Goal: Download file/media

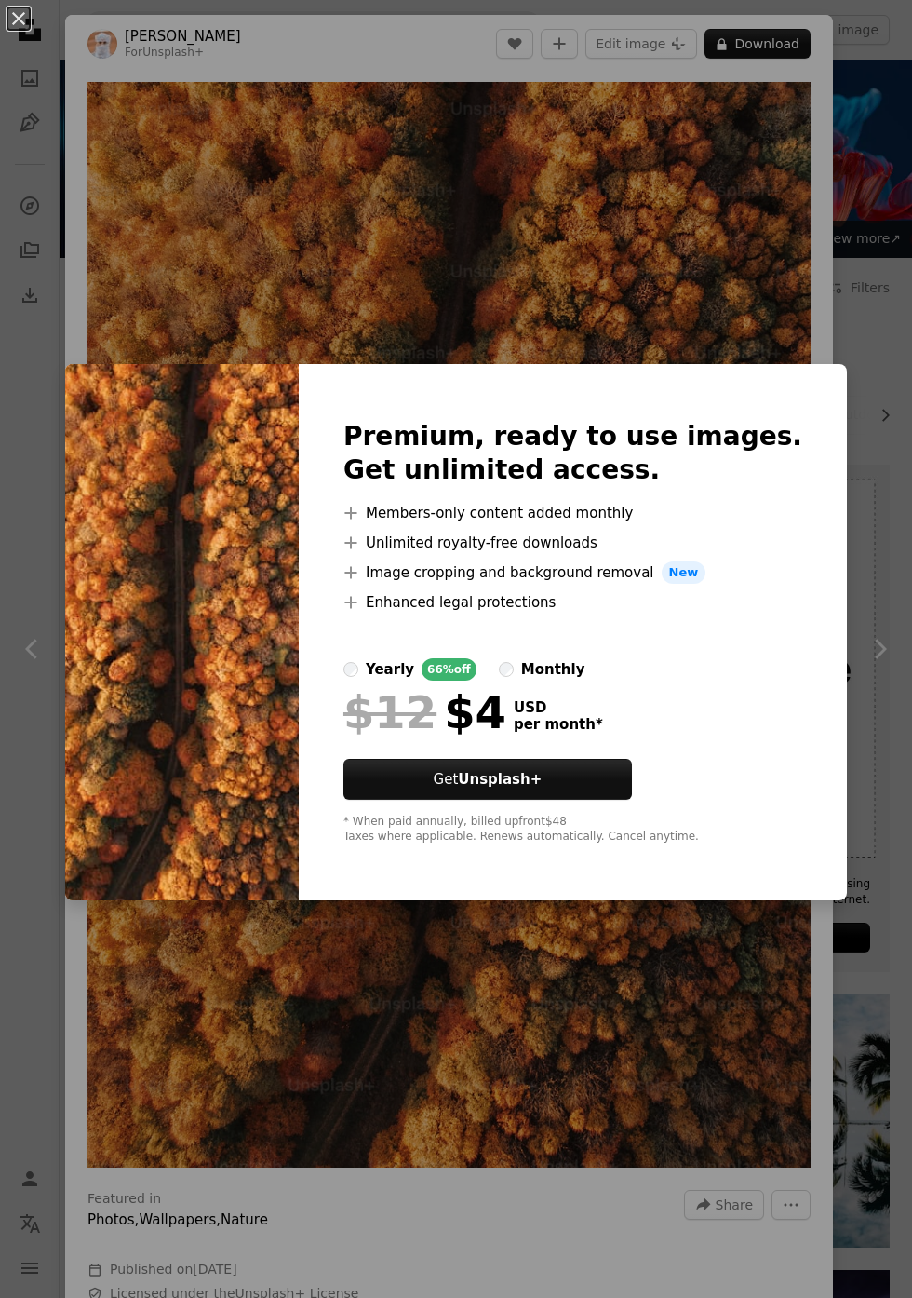
scroll to position [5196, 0]
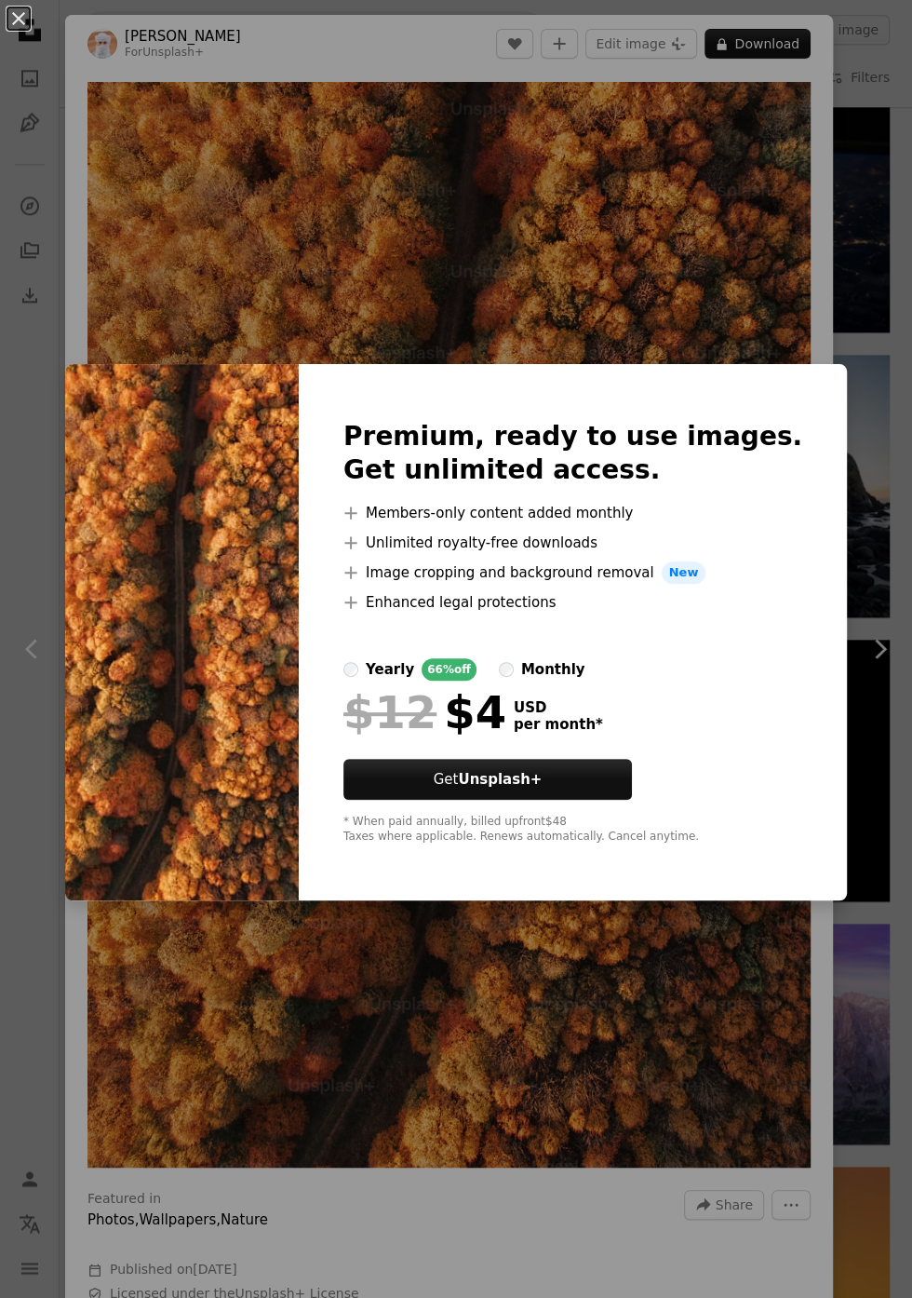
click at [814, 94] on div "An X shape Premium, ready to use images. Get unlimited access. A plus sign Memb…" at bounding box center [456, 649] width 912 height 1298
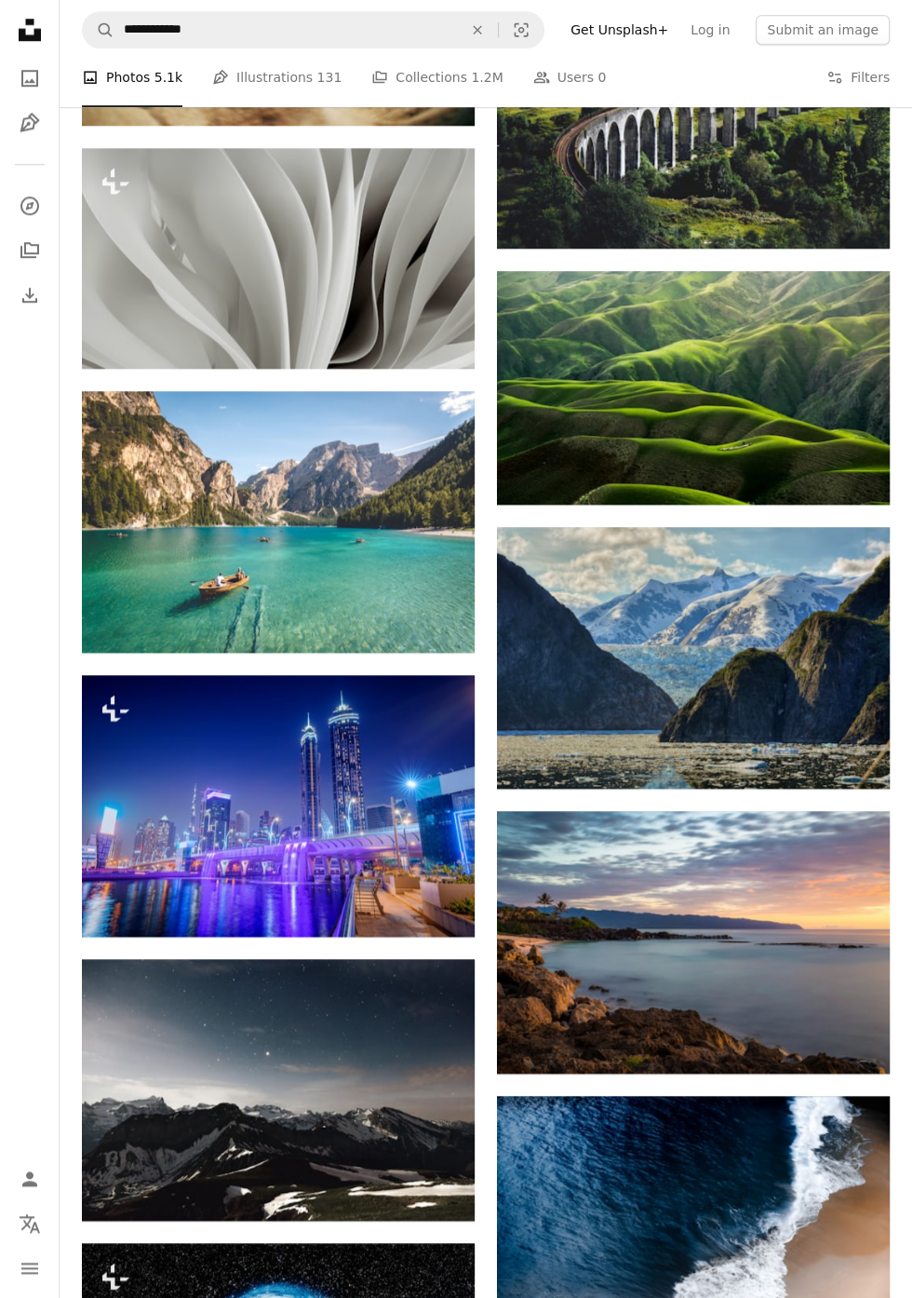
scroll to position [8502, 0]
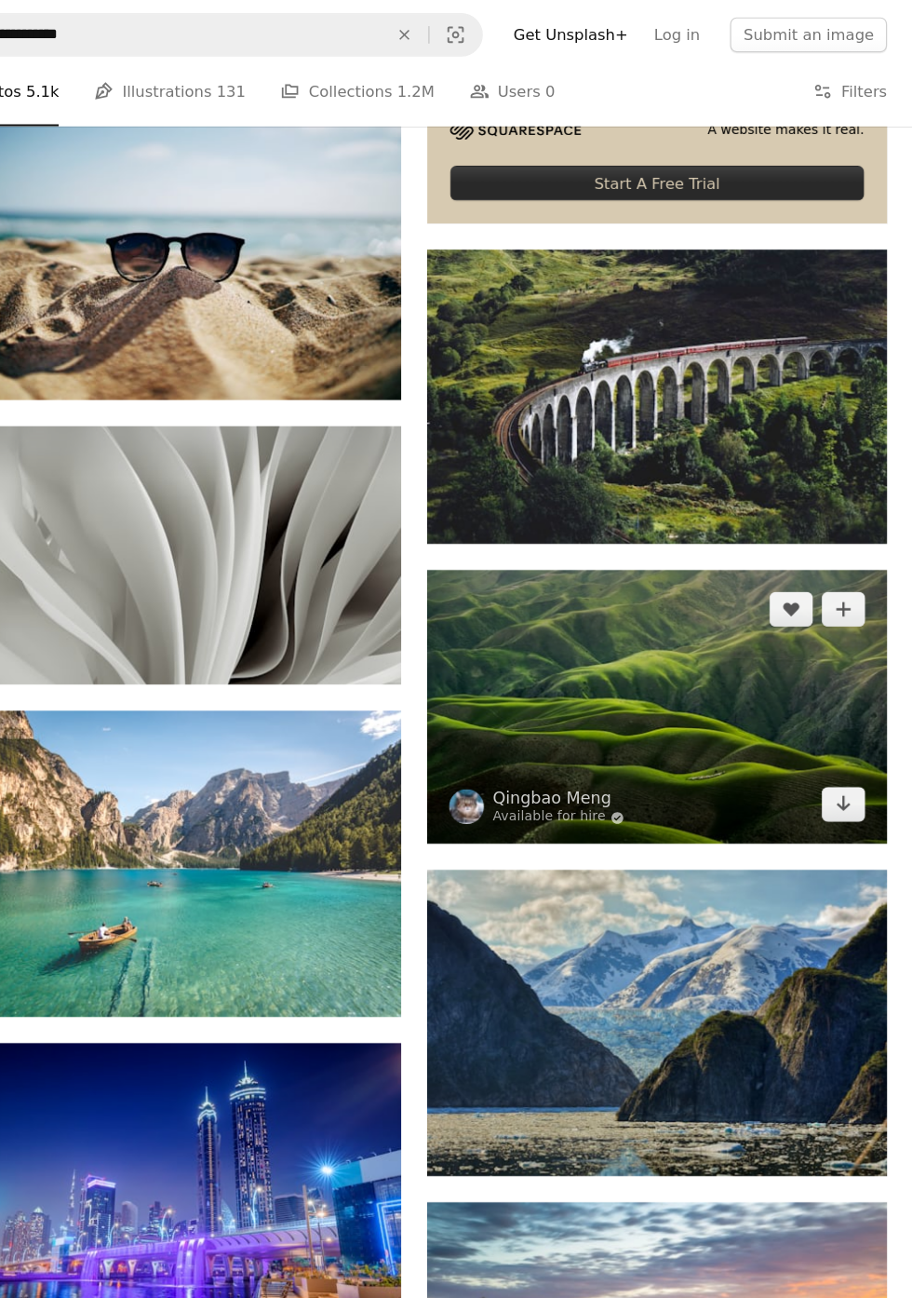
click at [820, 641] on img at bounding box center [693, 604] width 393 height 235
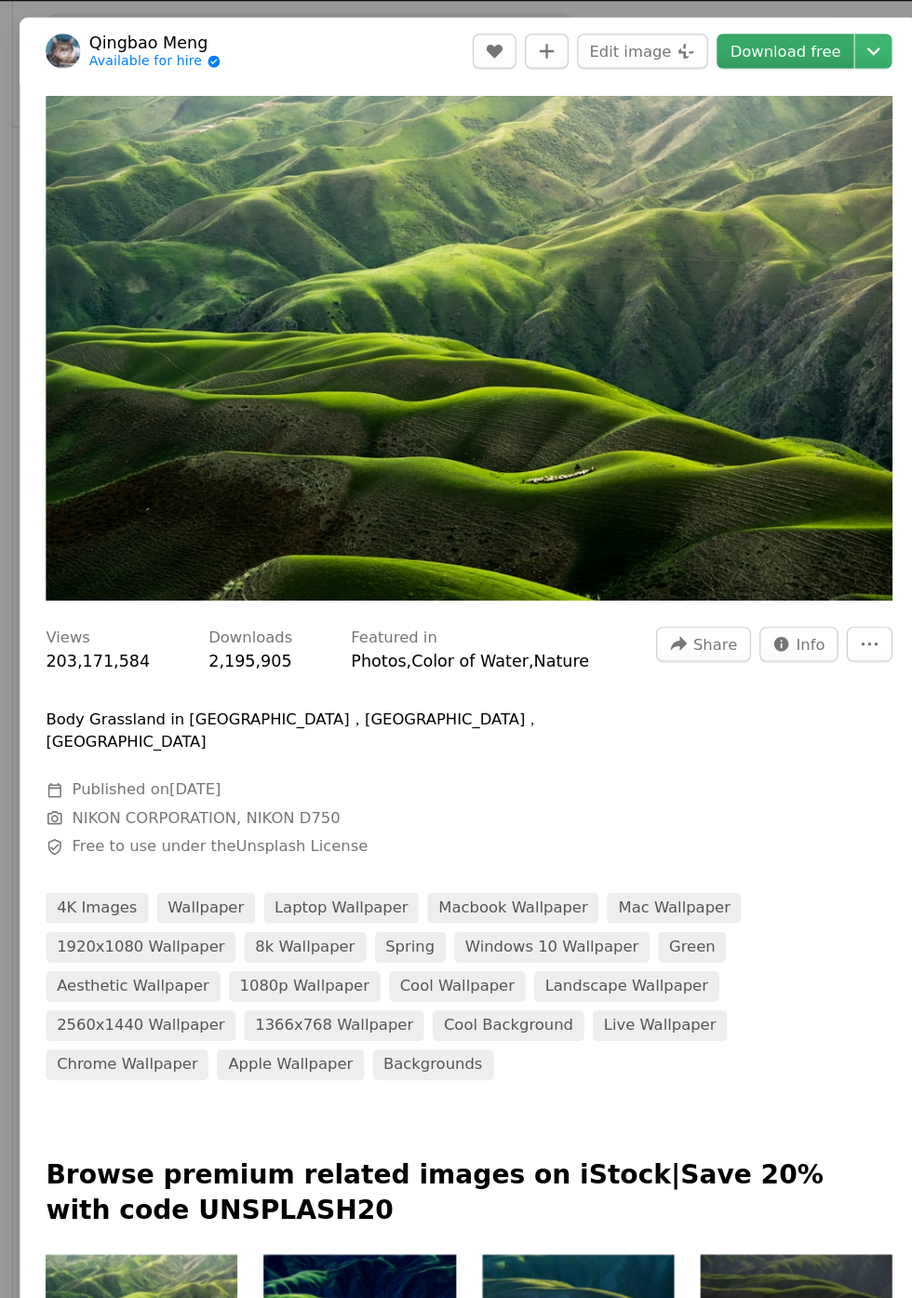
click at [753, 48] on link "Download free" at bounding box center [719, 44] width 117 height 30
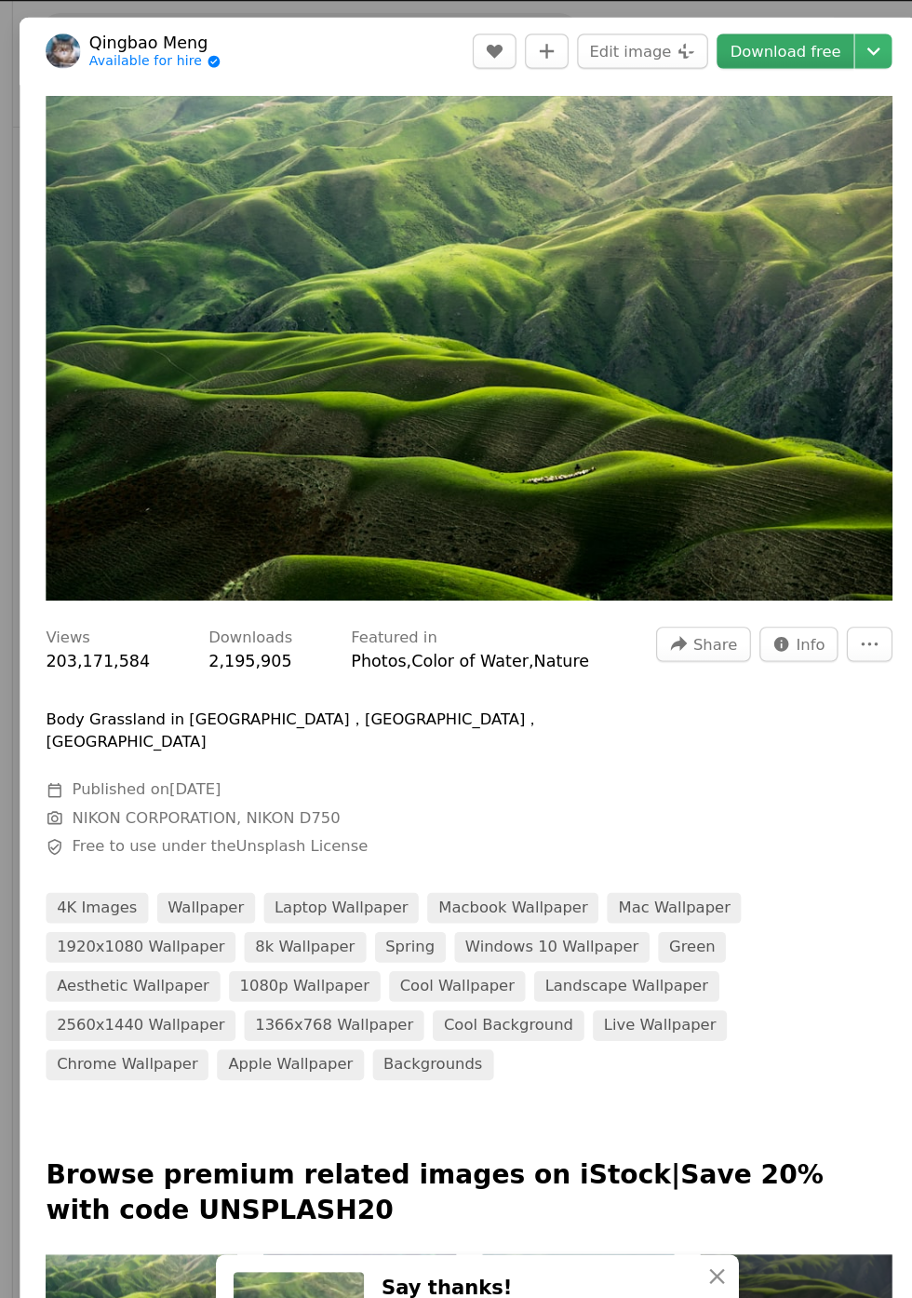
scroll to position [8502, 0]
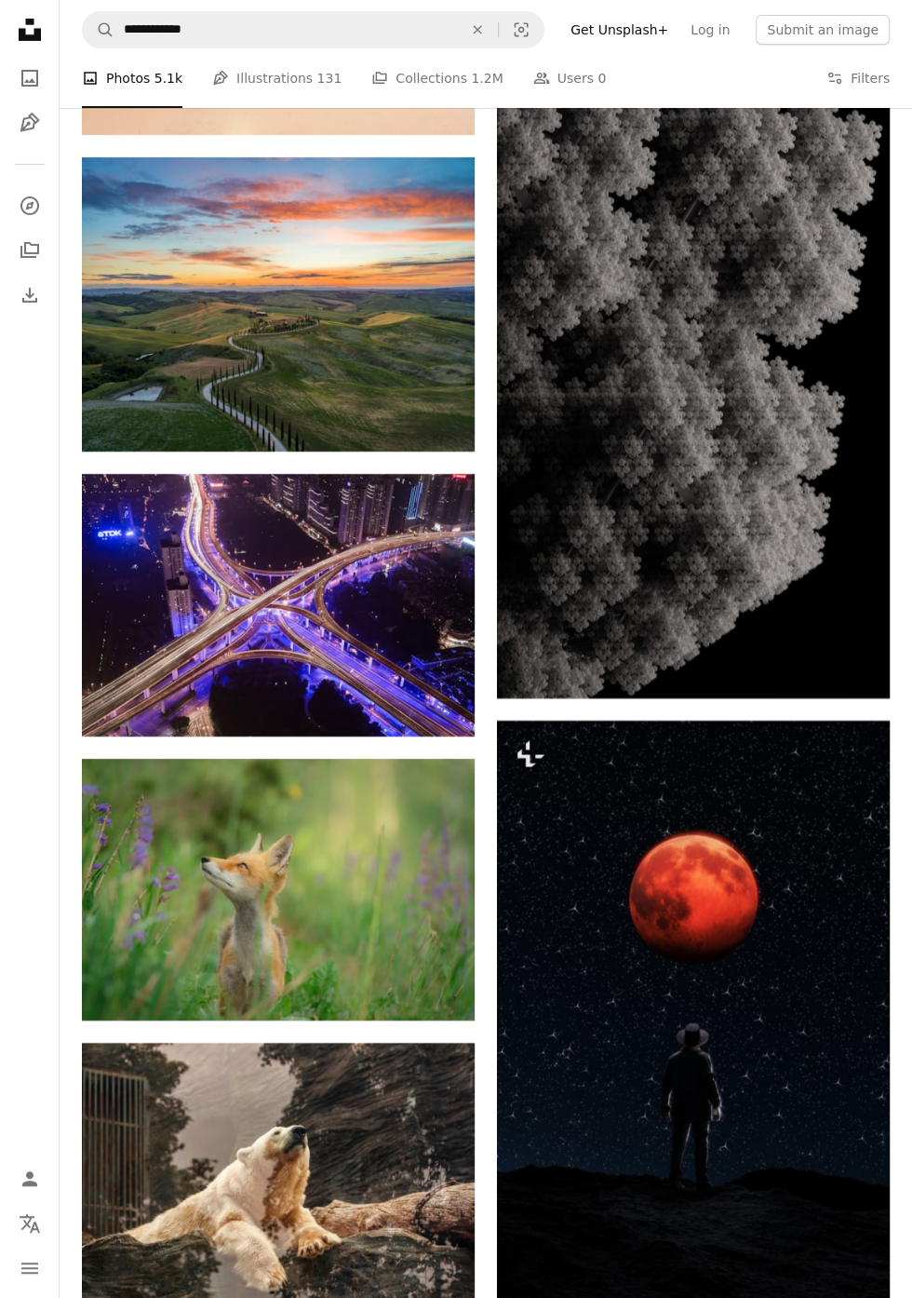
scroll to position [26868, 0]
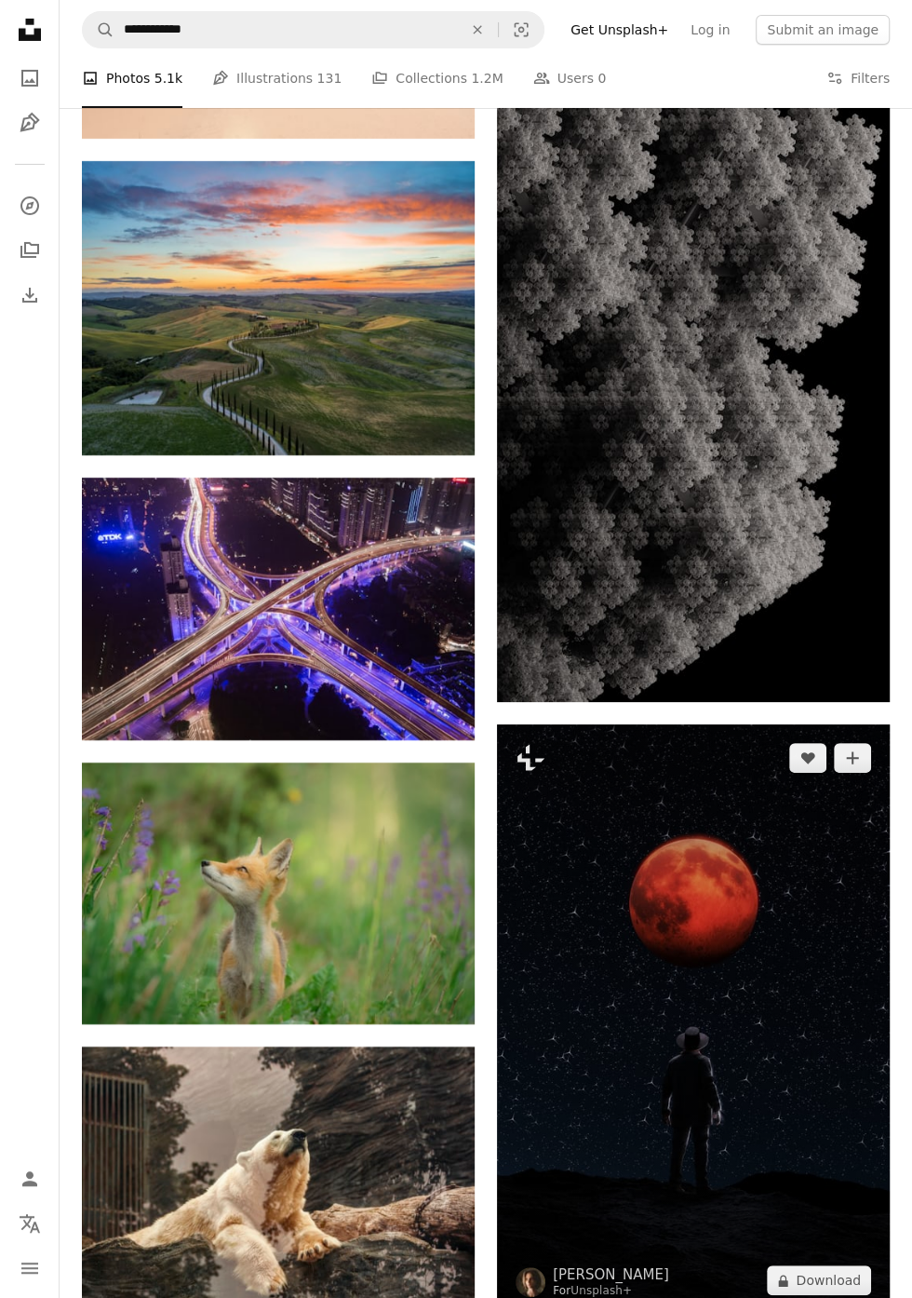
click at [843, 910] on img at bounding box center [693, 1018] width 393 height 589
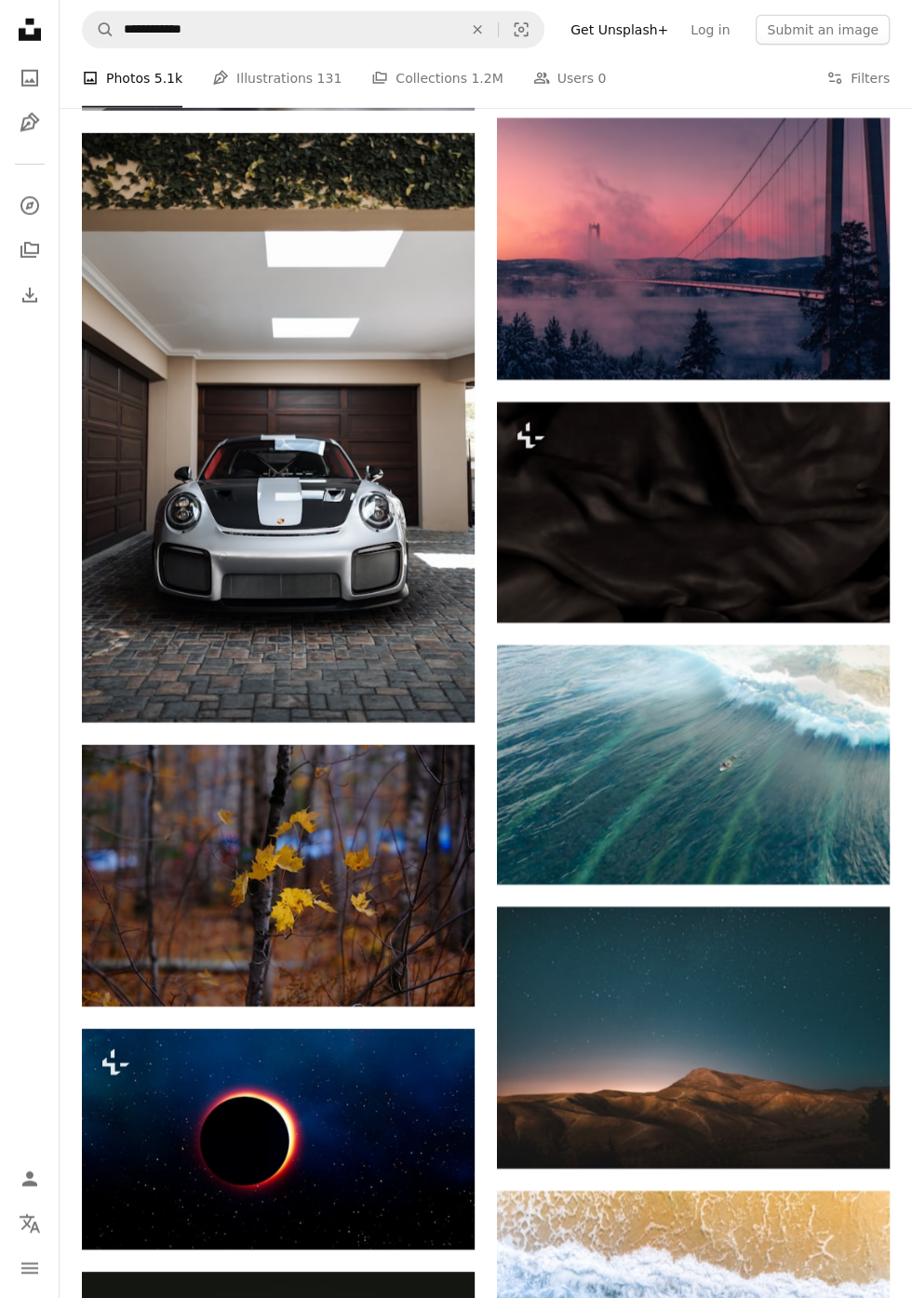
scroll to position [33386, 0]
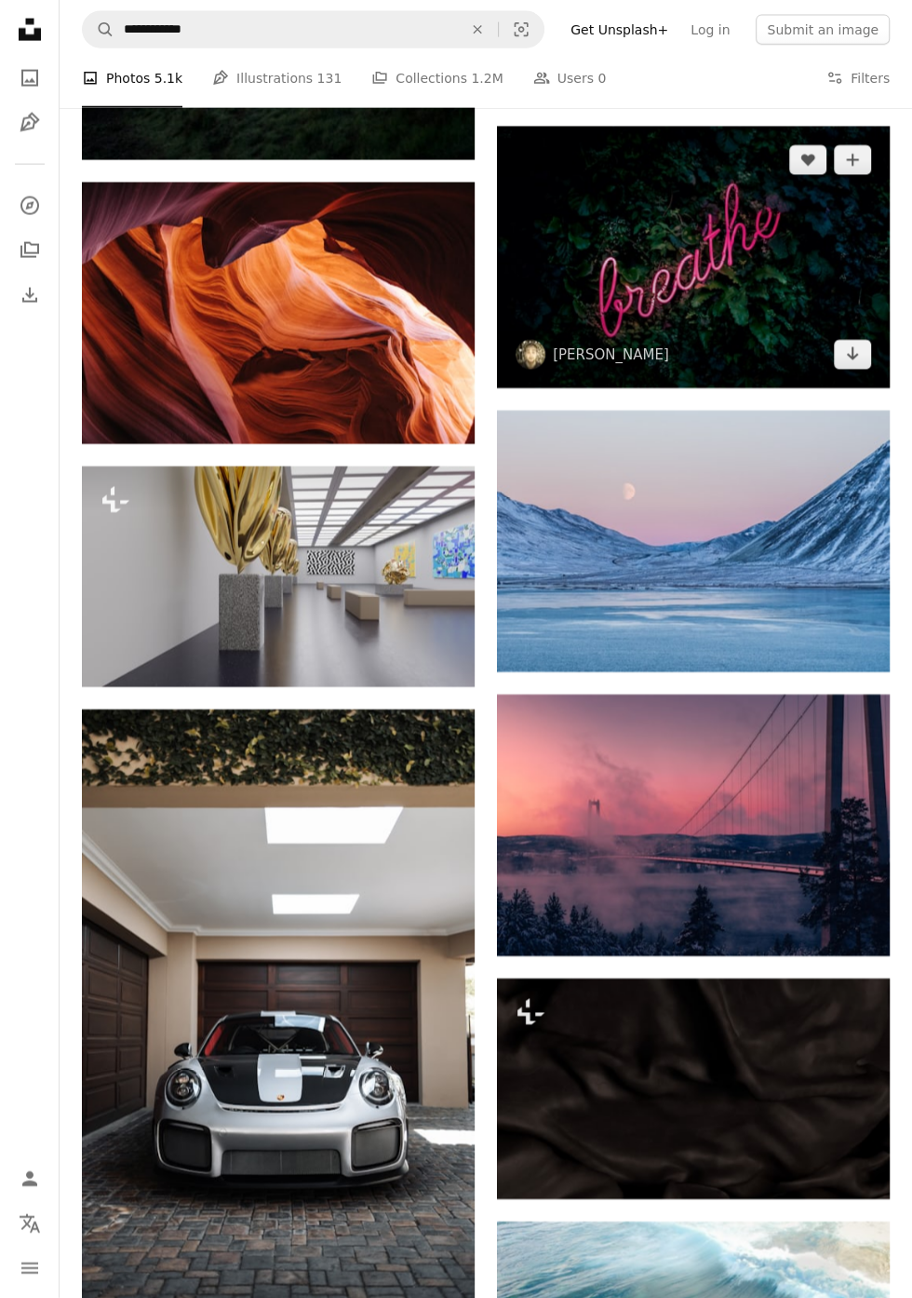
click at [786, 280] on img at bounding box center [693, 258] width 393 height 262
click at [843, 353] on link "Arrow pointing down" at bounding box center [852, 355] width 37 height 30
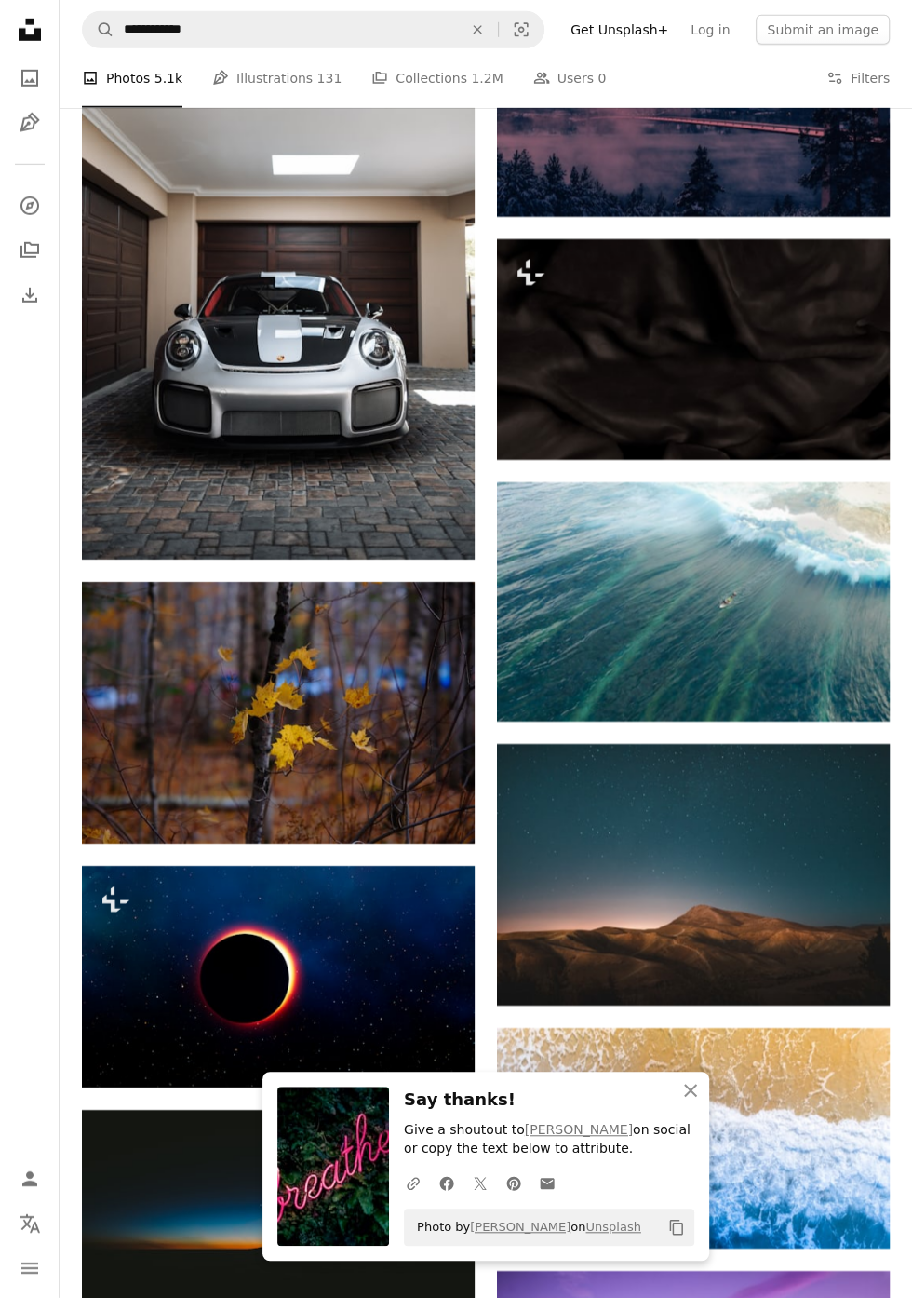
scroll to position [34126, 0]
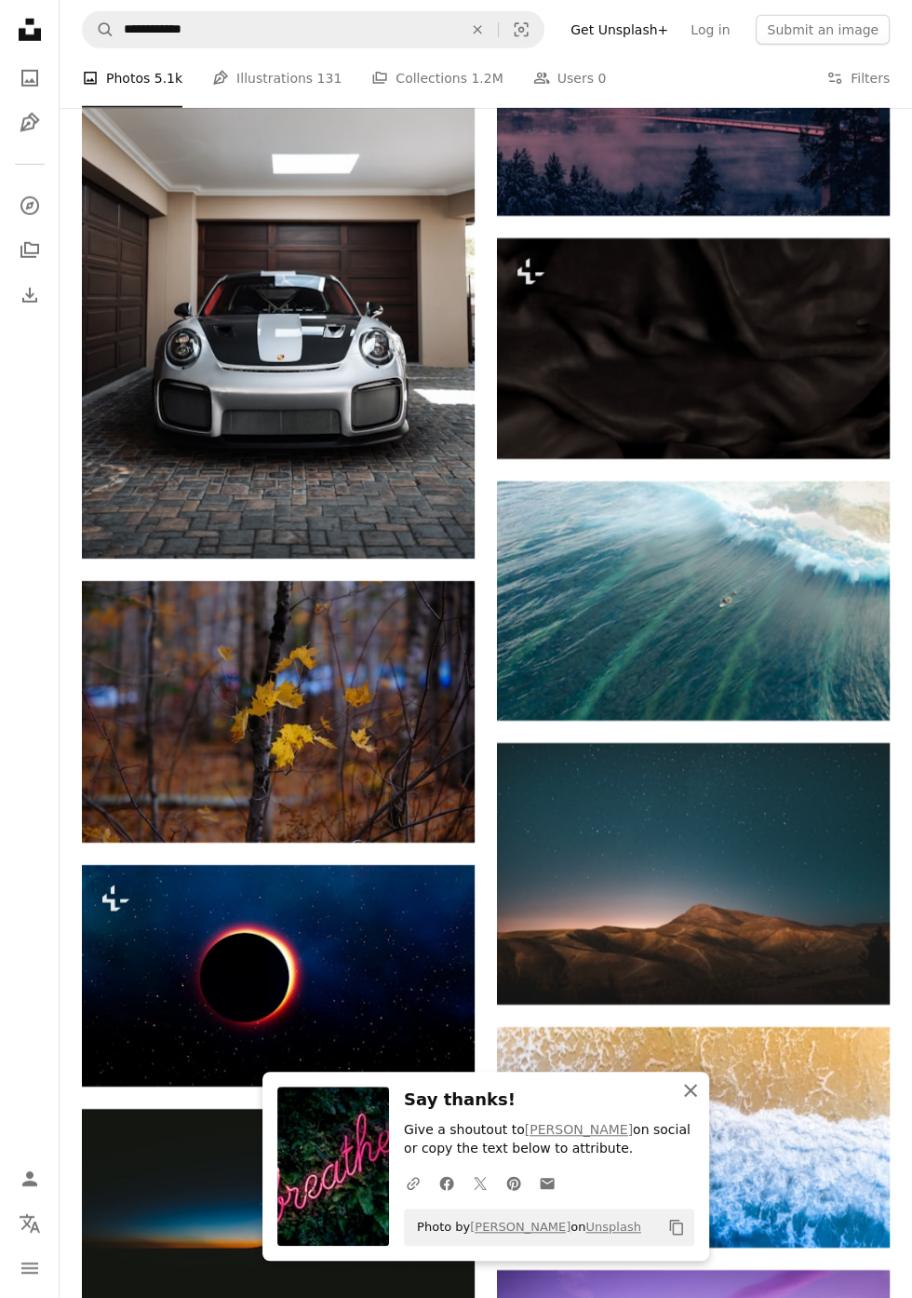
click at [686, 1101] on icon "An X shape" at bounding box center [691, 1090] width 22 height 22
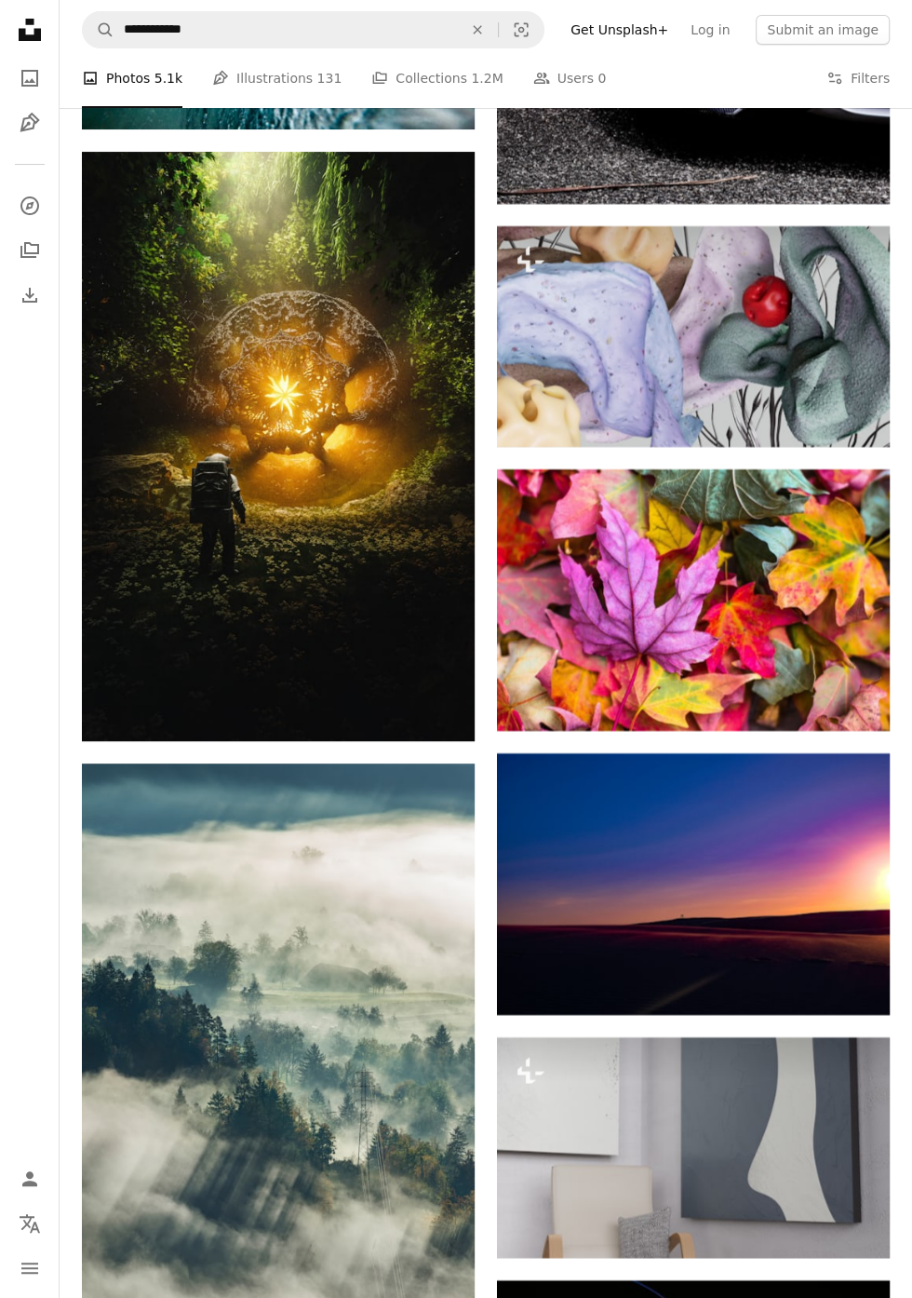
scroll to position [54312, 0]
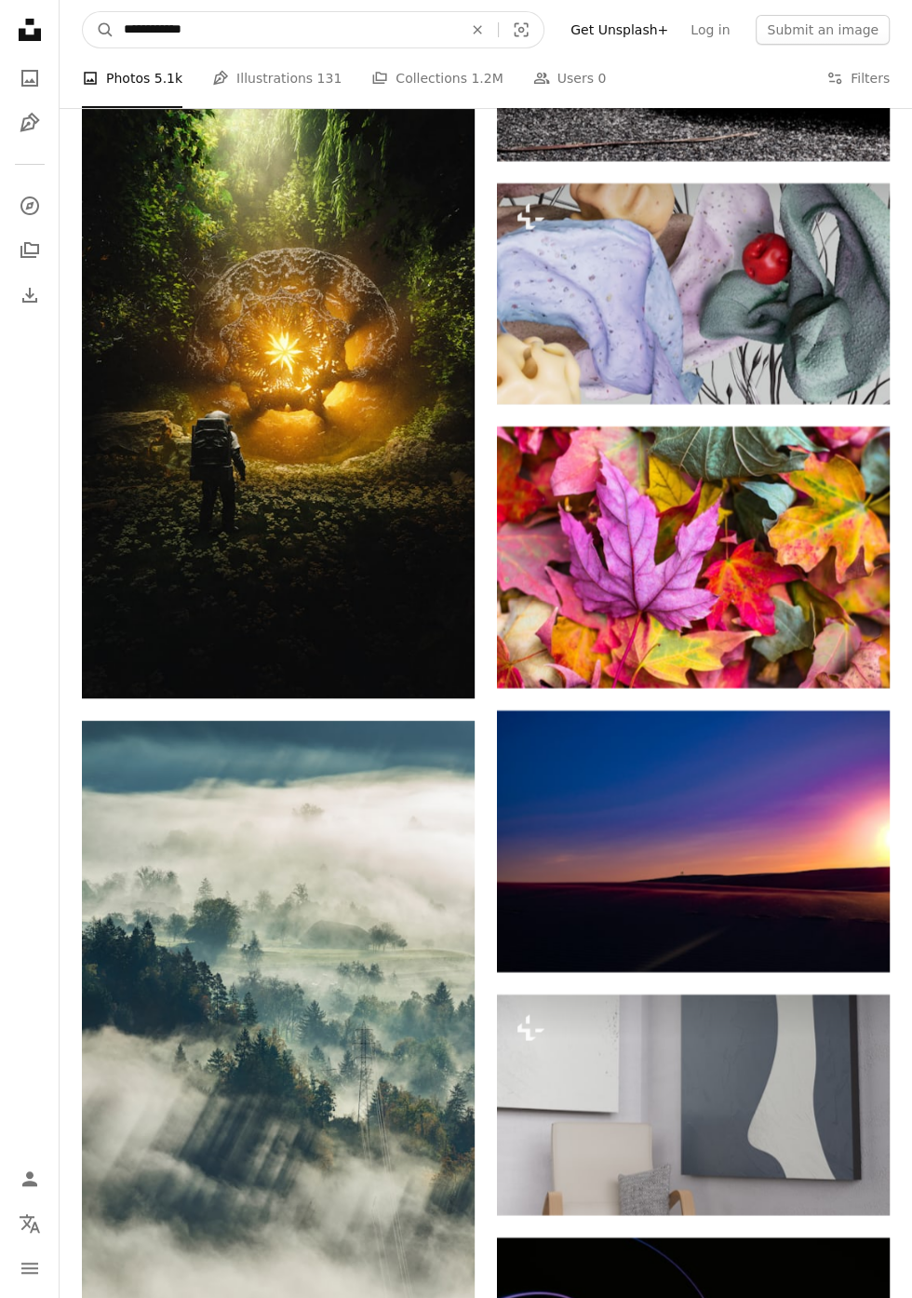
click at [400, 30] on input "**********" at bounding box center [285, 29] width 343 height 35
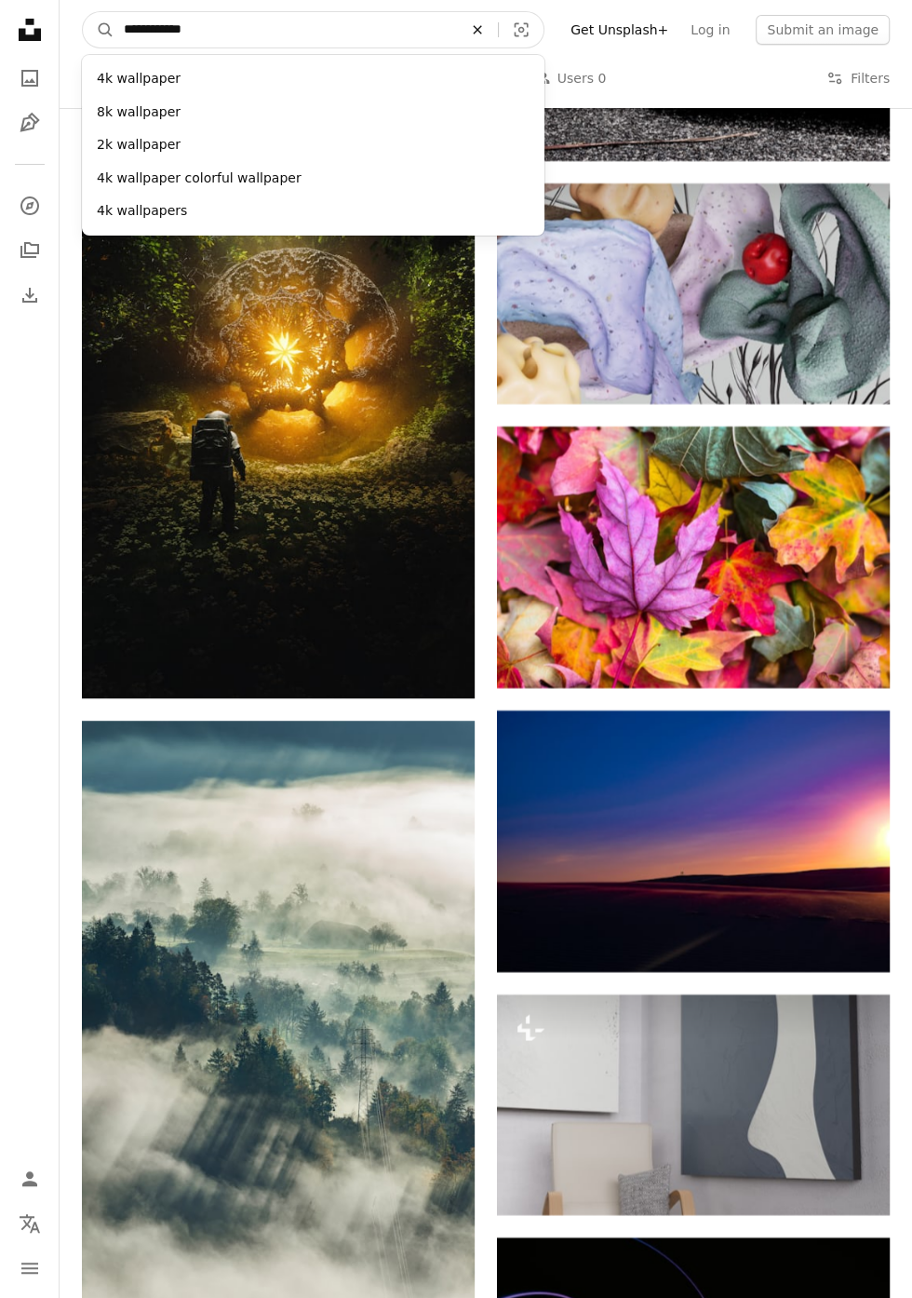
click at [498, 26] on icon "An X shape" at bounding box center [477, 29] width 41 height 15
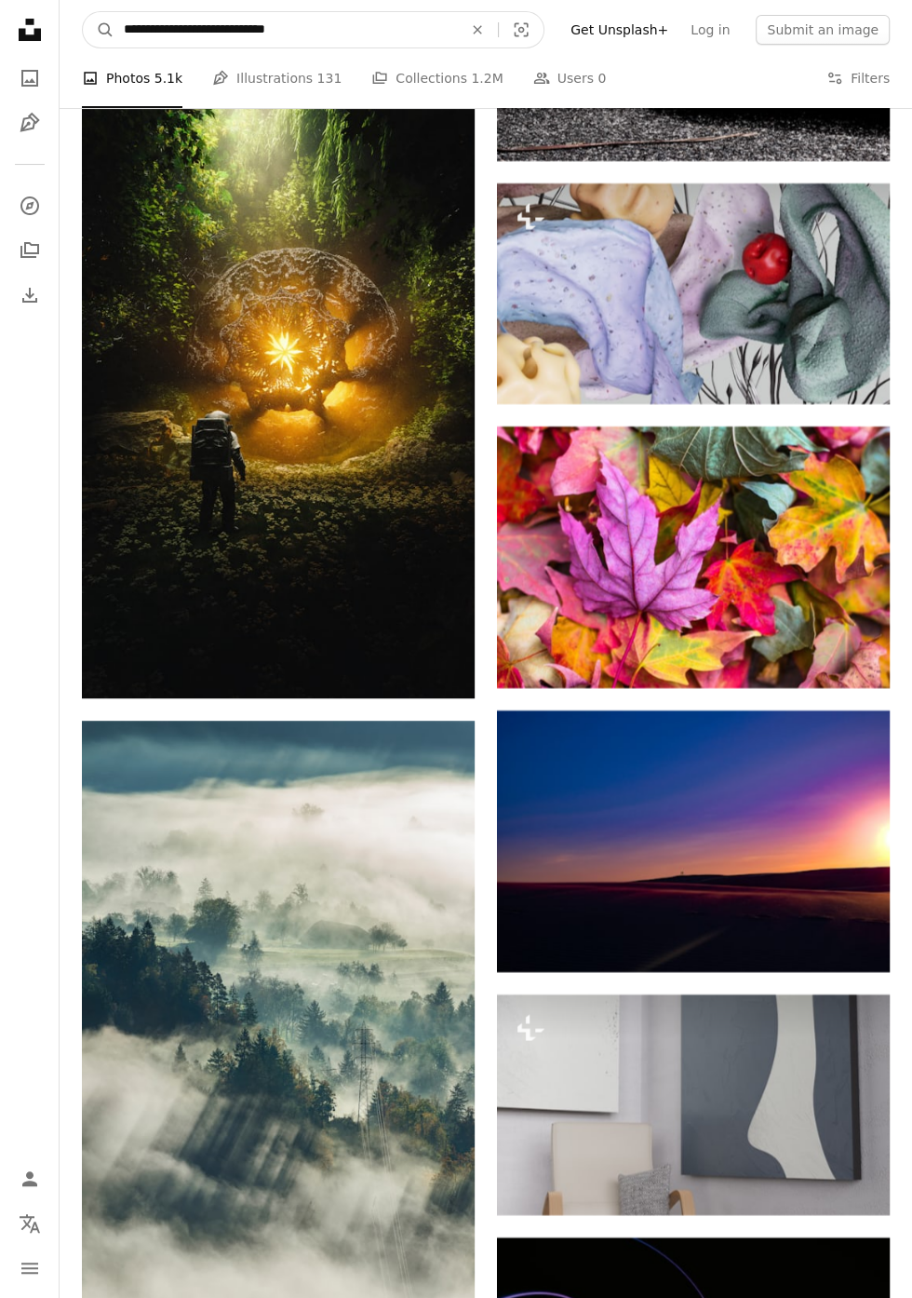
type input "**********"
click button "A magnifying glass" at bounding box center [99, 29] width 32 height 35
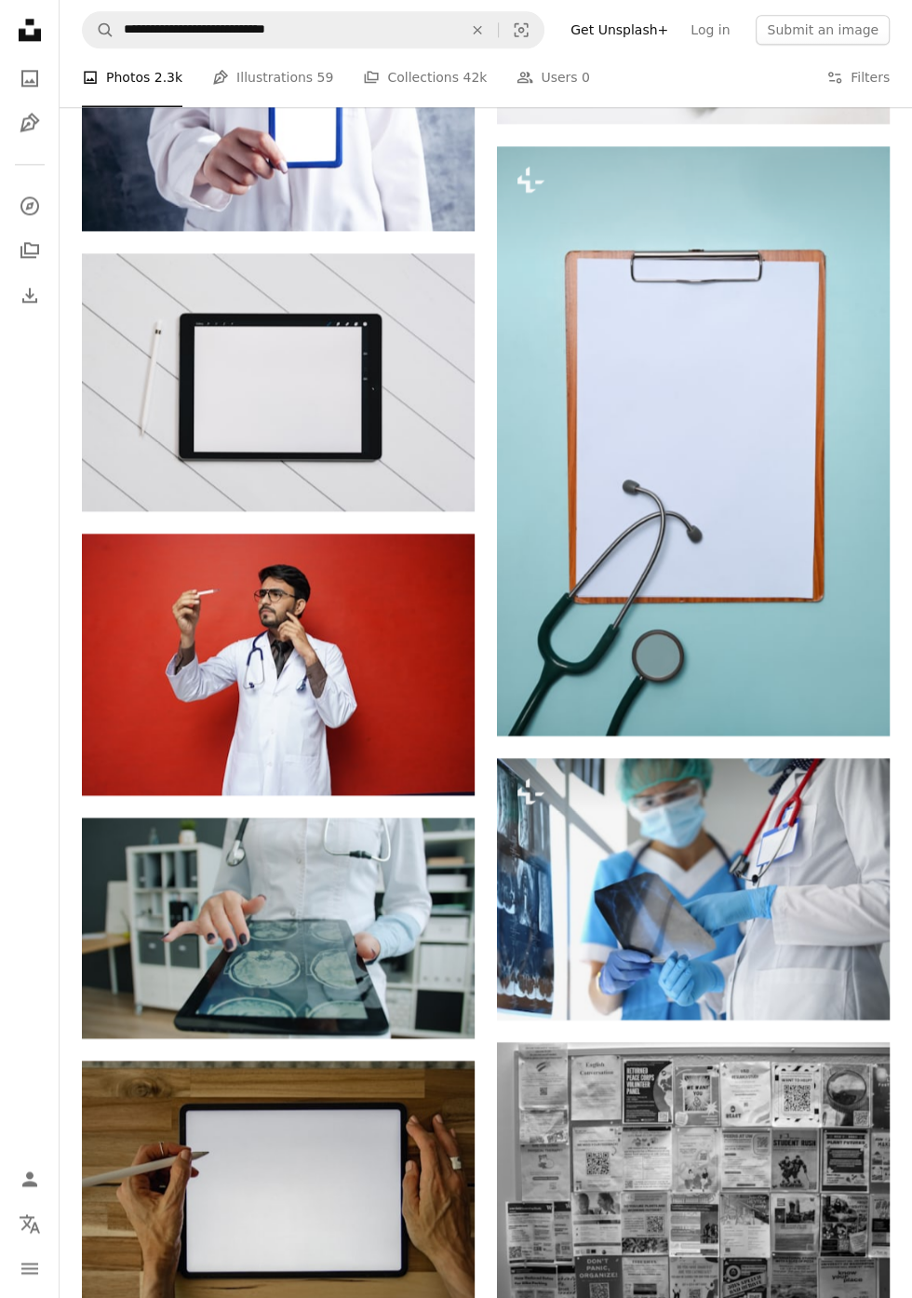
scroll to position [5203, 0]
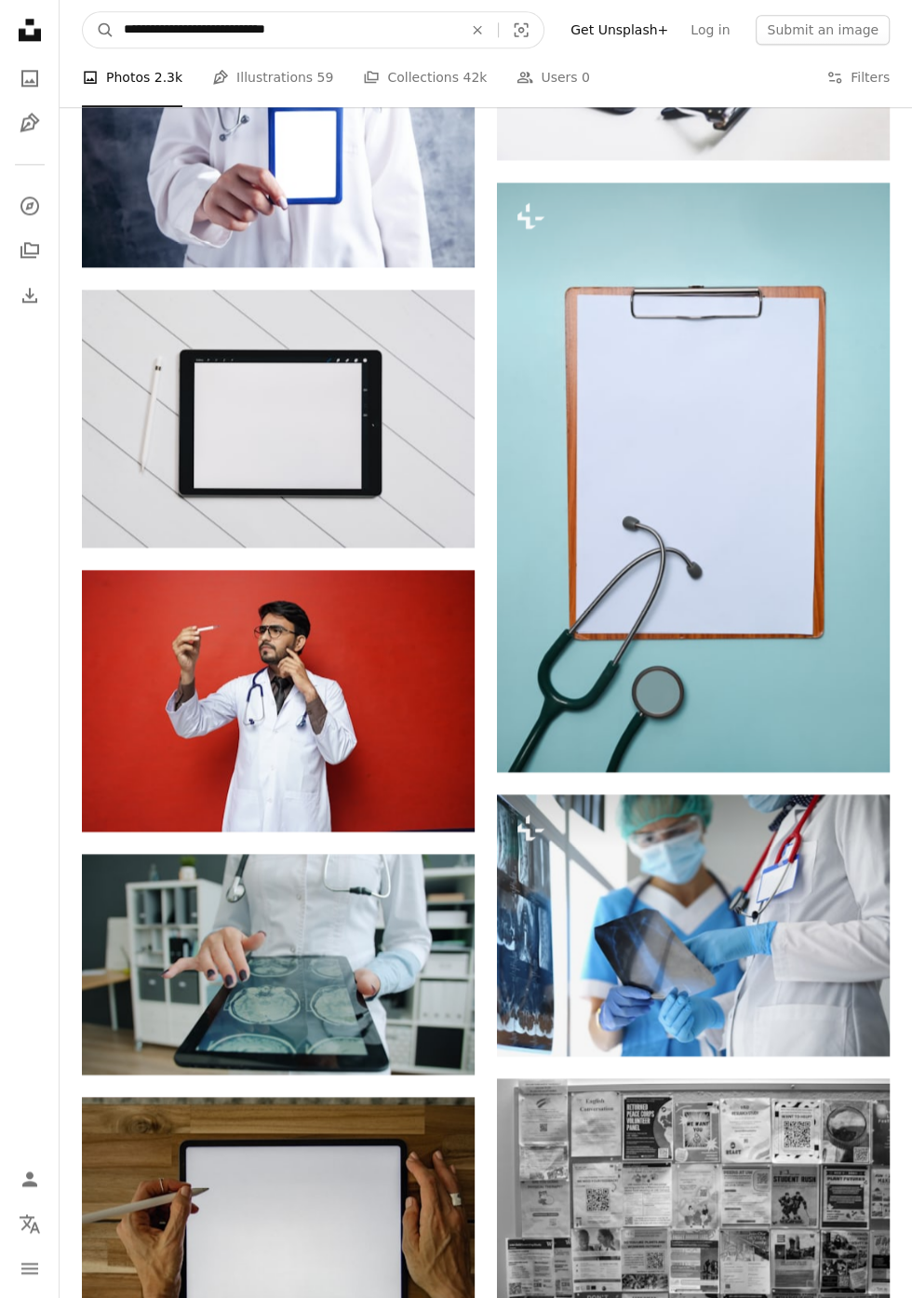
click at [309, 21] on input "**********" at bounding box center [285, 29] width 343 height 35
type input "**********"
click at [83, 12] on button "A magnifying glass" at bounding box center [99, 29] width 32 height 35
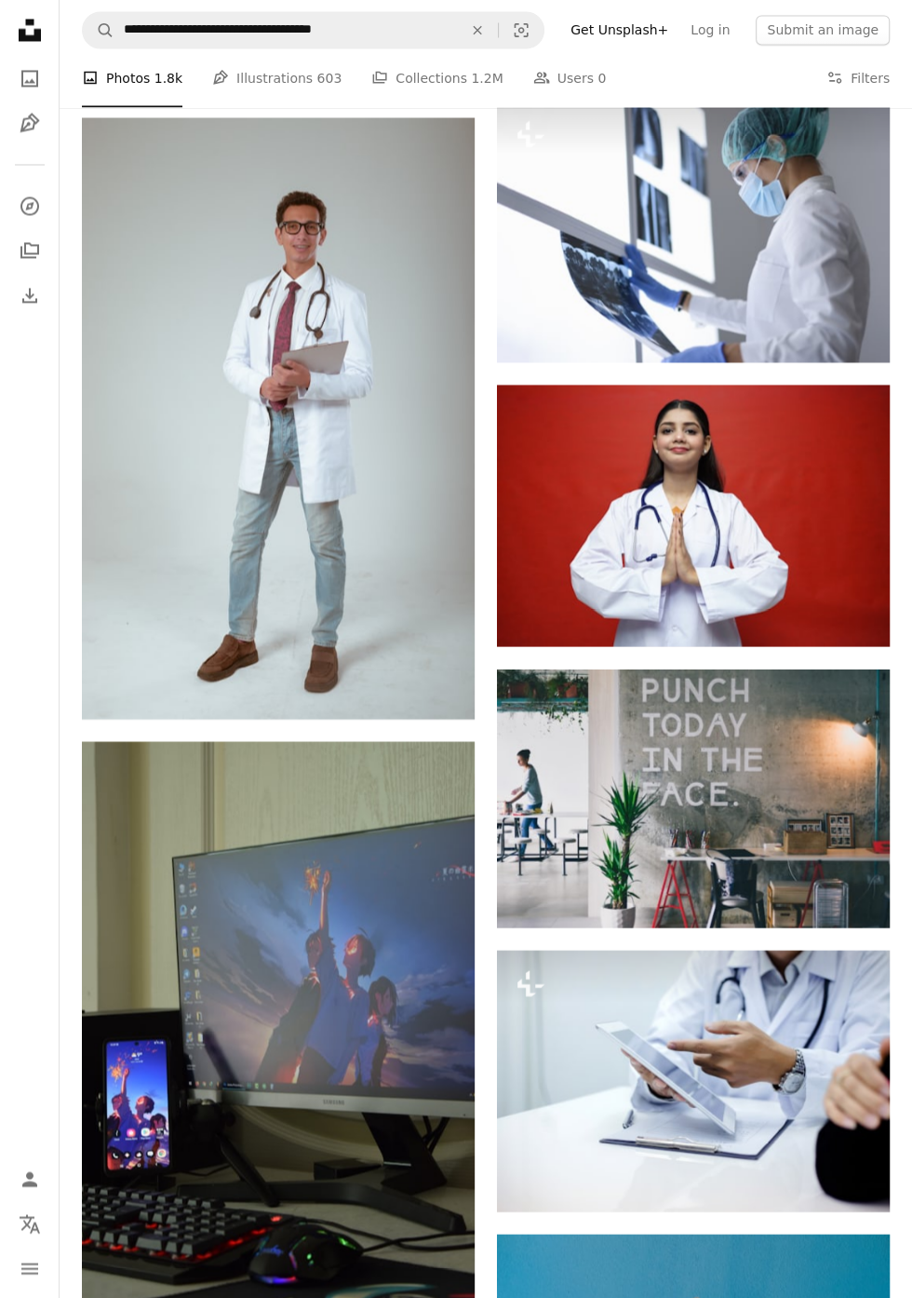
scroll to position [40605, 0]
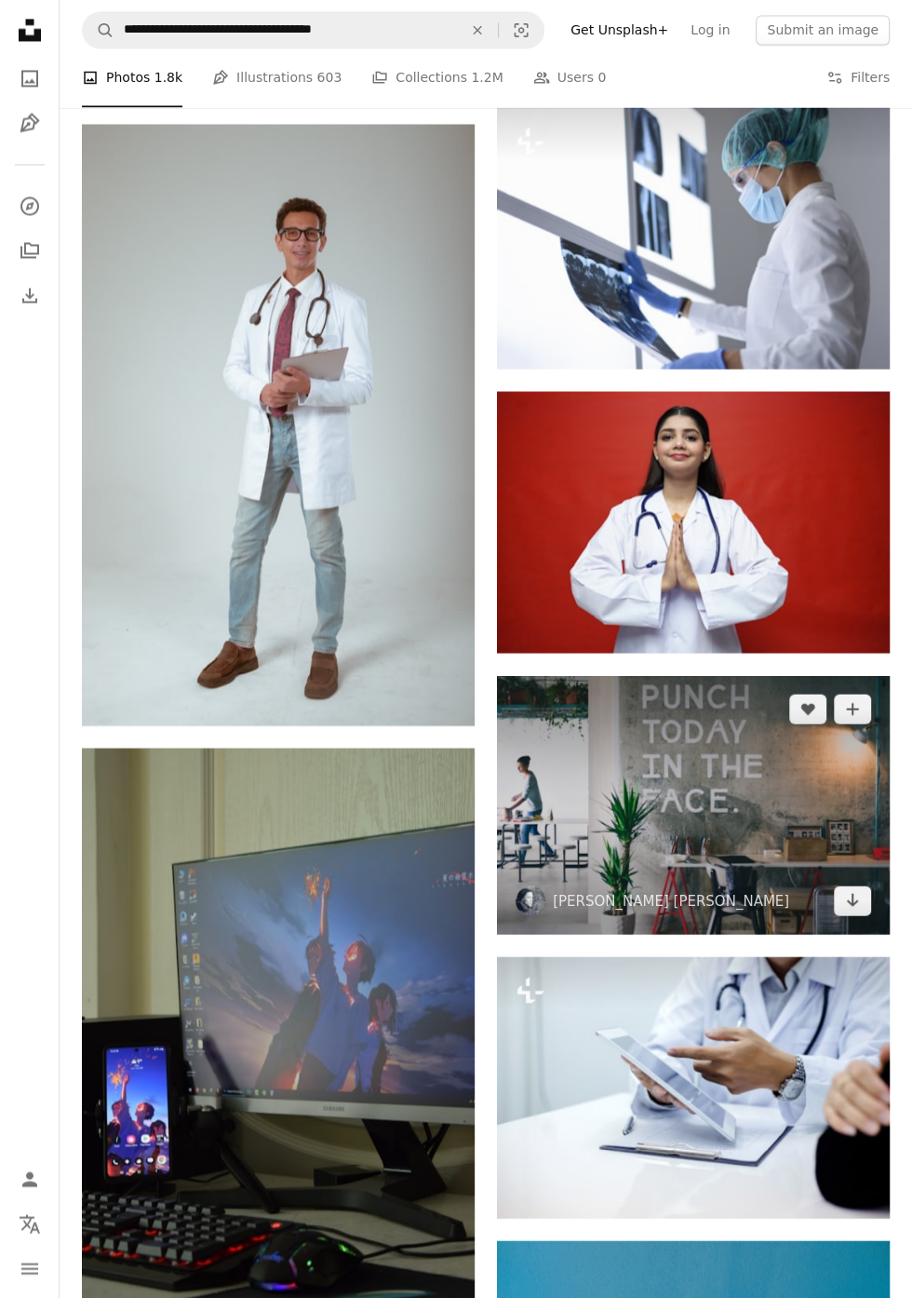
click at [794, 828] on img at bounding box center [693, 804] width 393 height 259
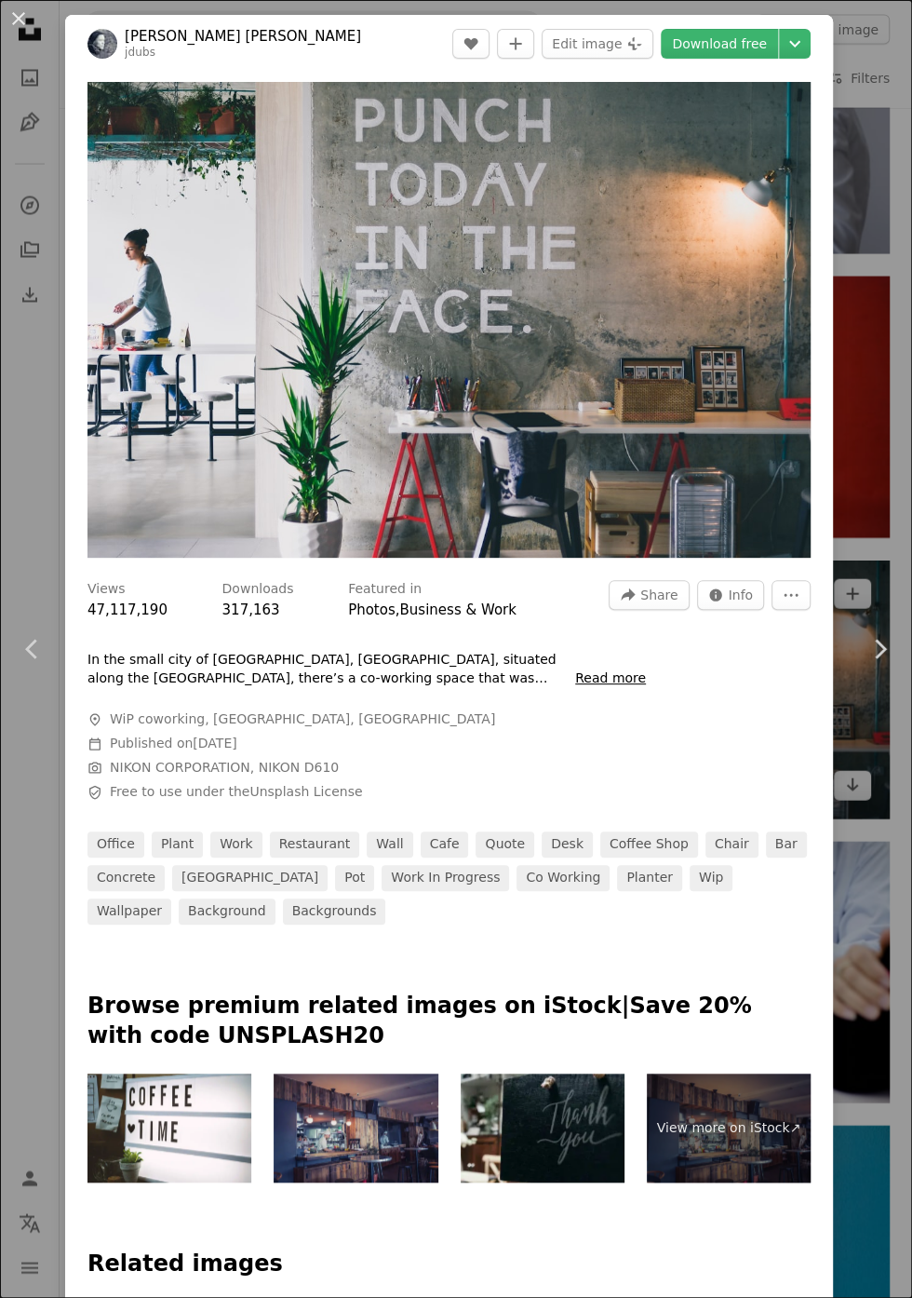
scroll to position [40704, 0]
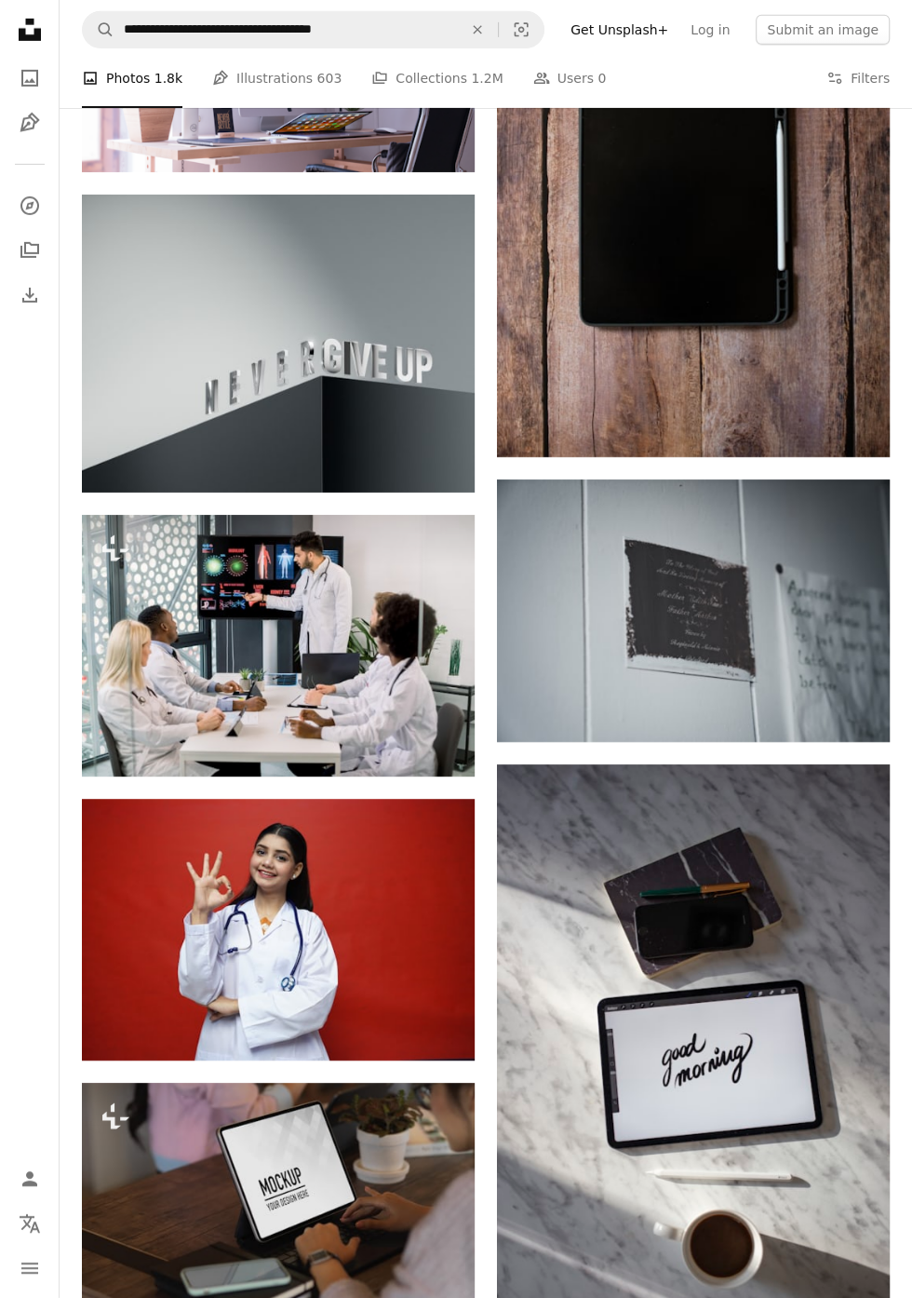
scroll to position [38183, 0]
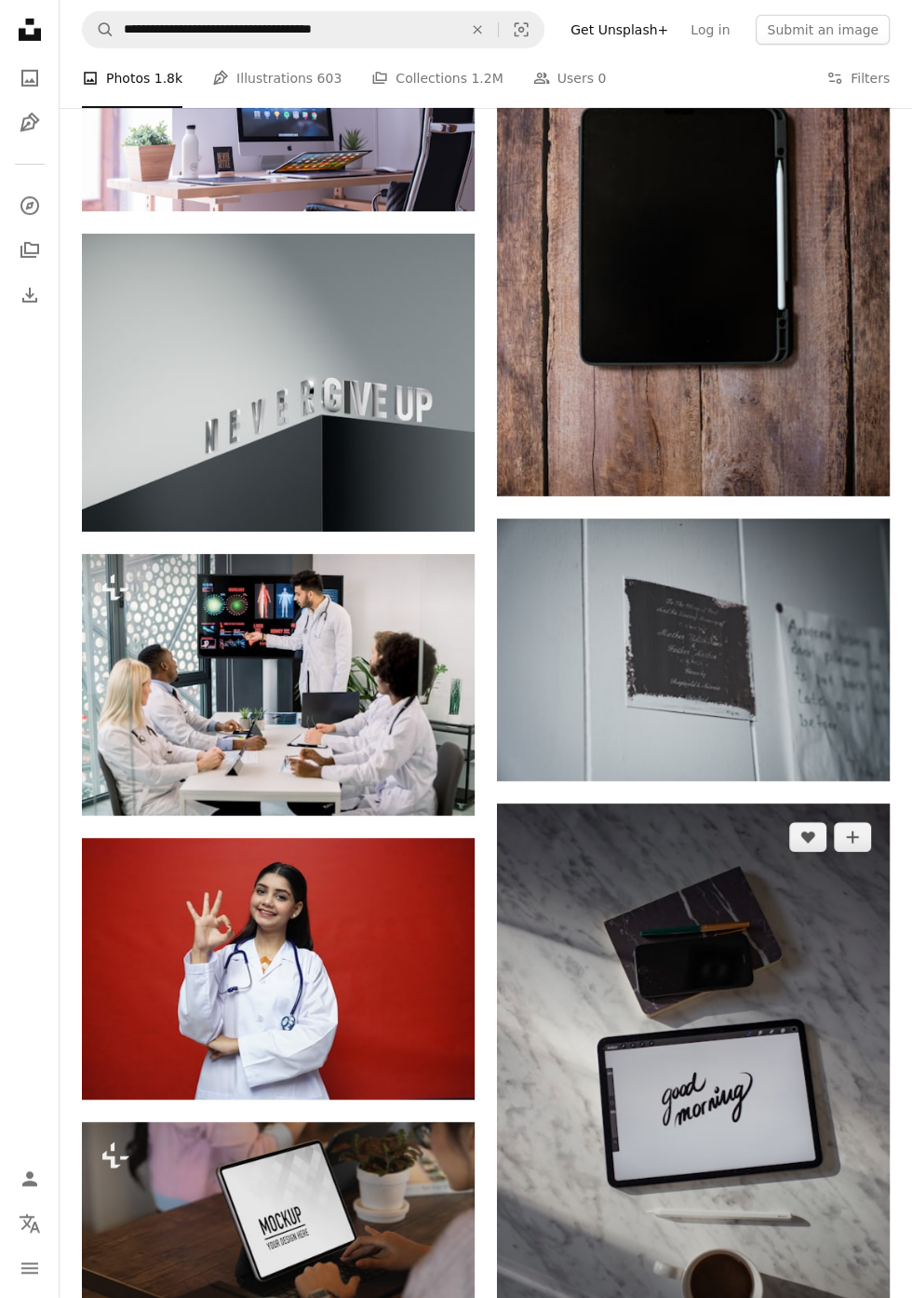
click at [734, 1191] on img at bounding box center [693, 1097] width 393 height 589
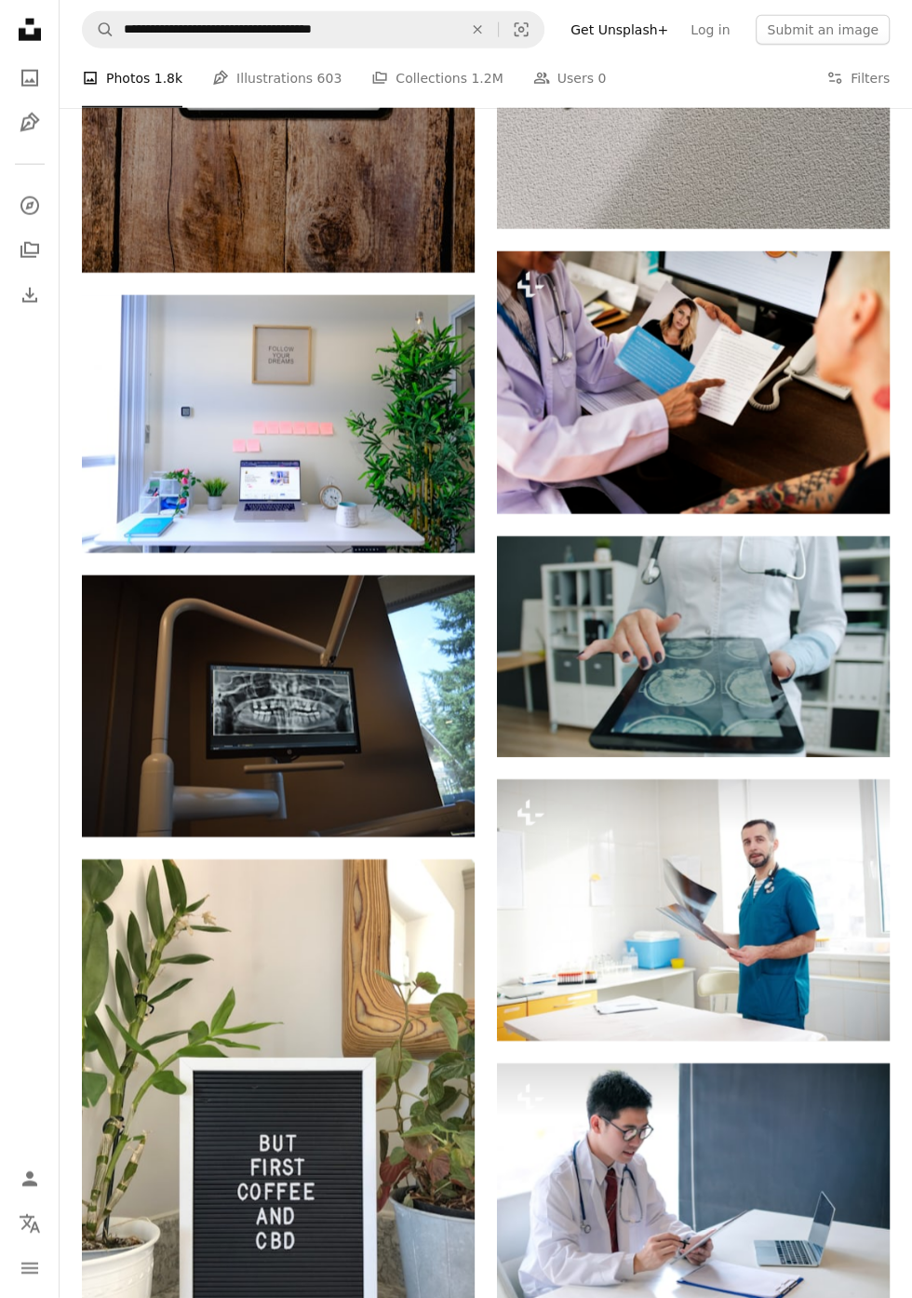
scroll to position [49073, 0]
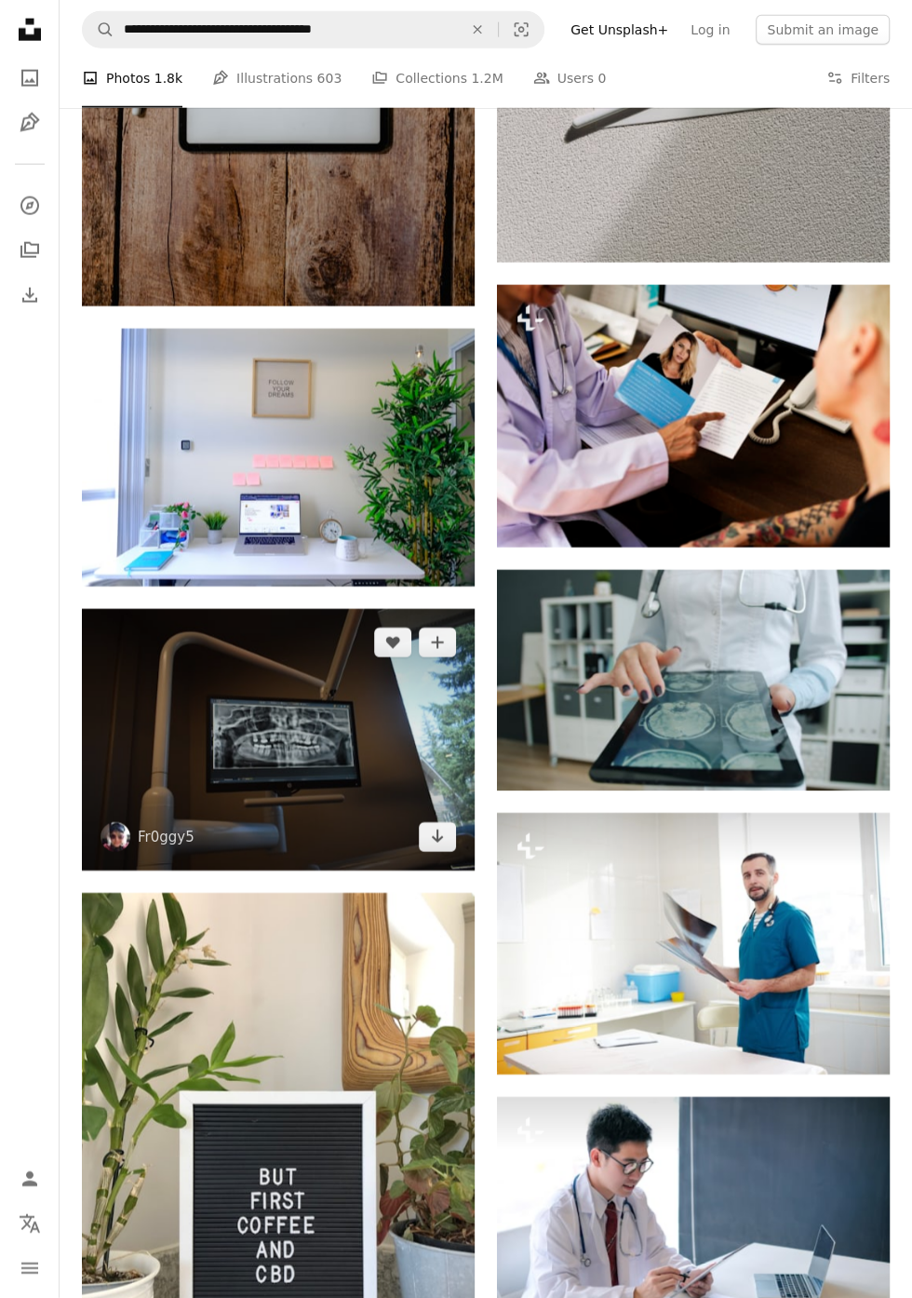
click at [424, 782] on img at bounding box center [278, 740] width 393 height 262
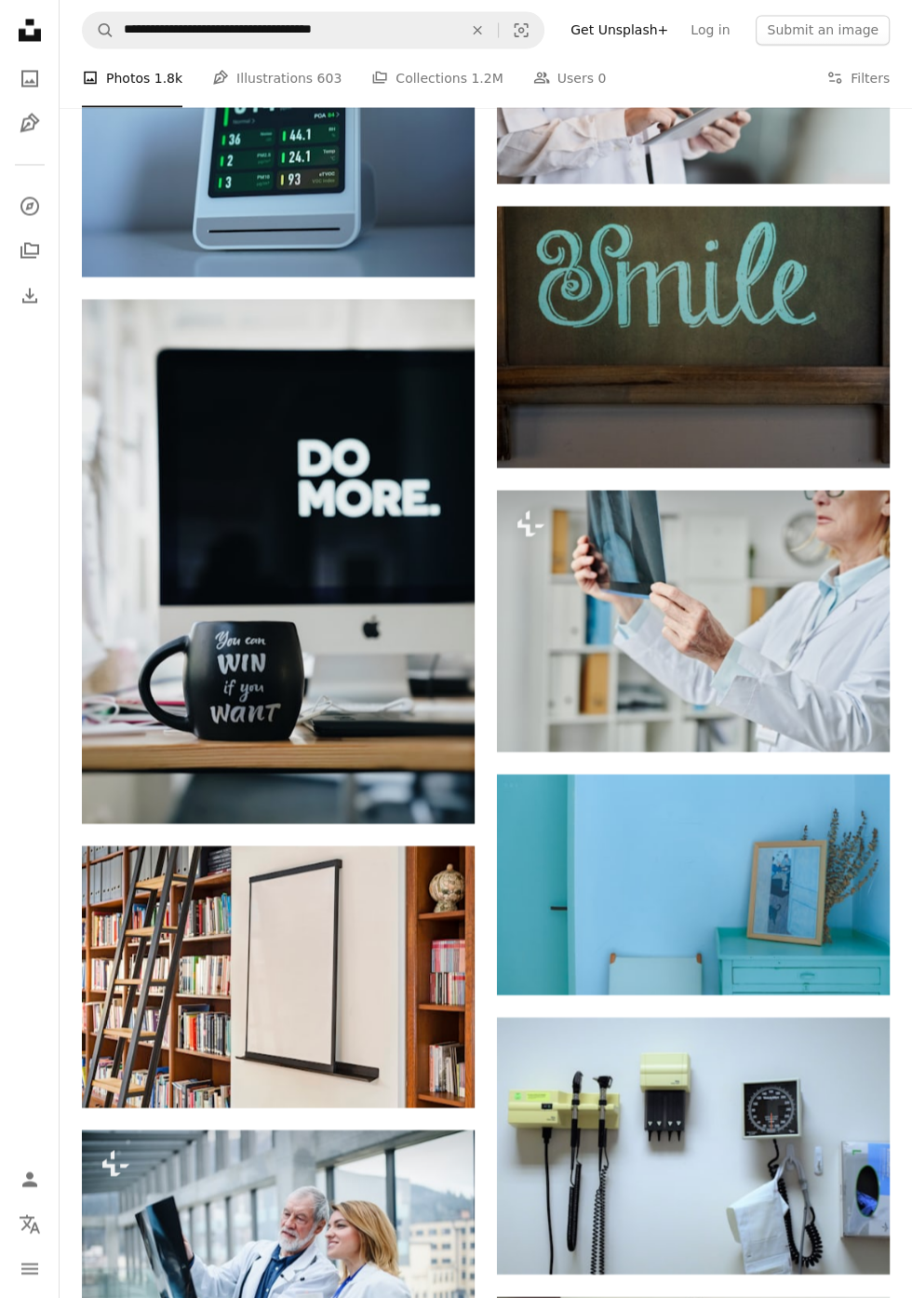
scroll to position [56148, 0]
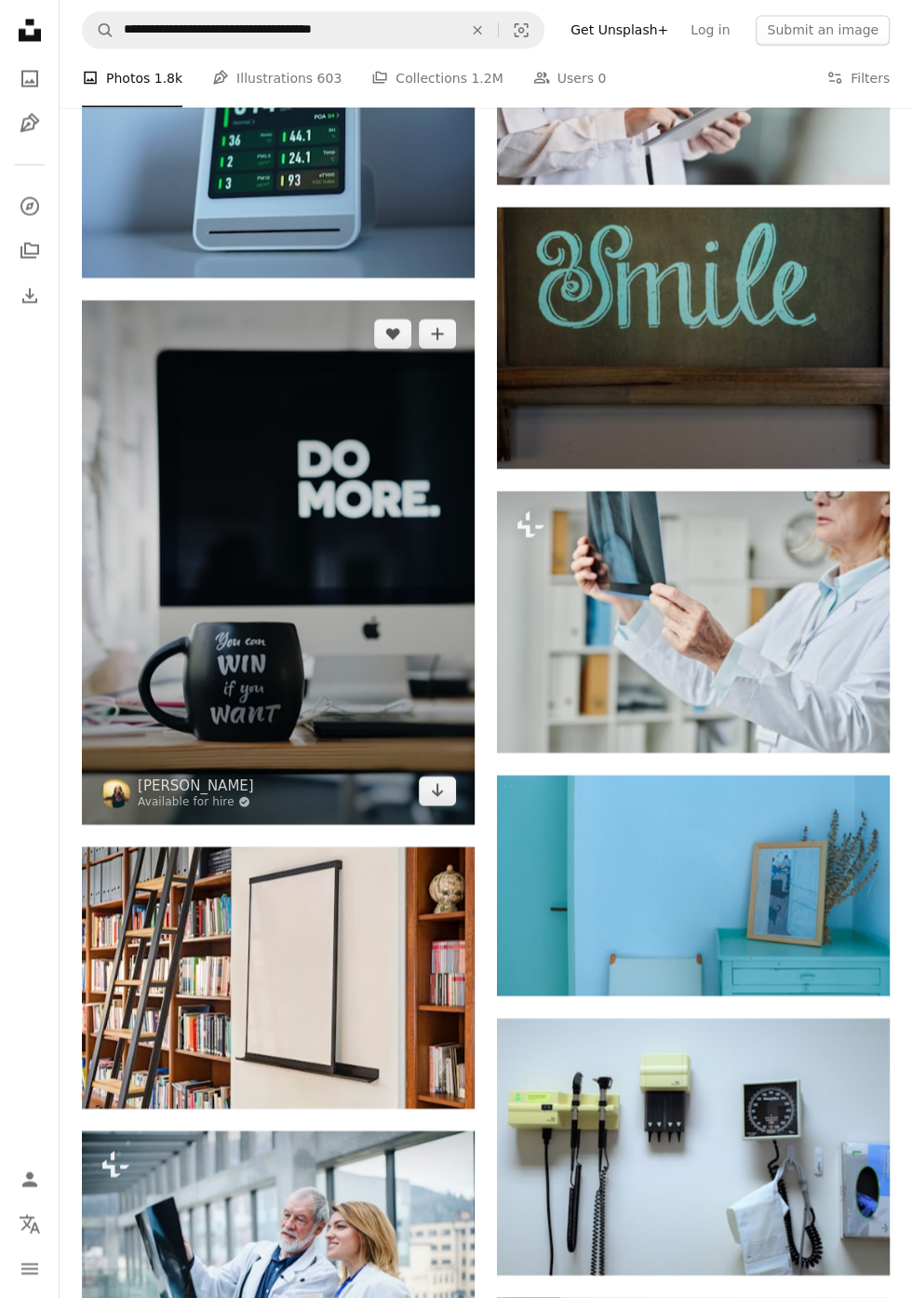
click at [415, 774] on img at bounding box center [278, 562] width 393 height 524
click at [432, 783] on icon "Download" at bounding box center [438, 789] width 12 height 13
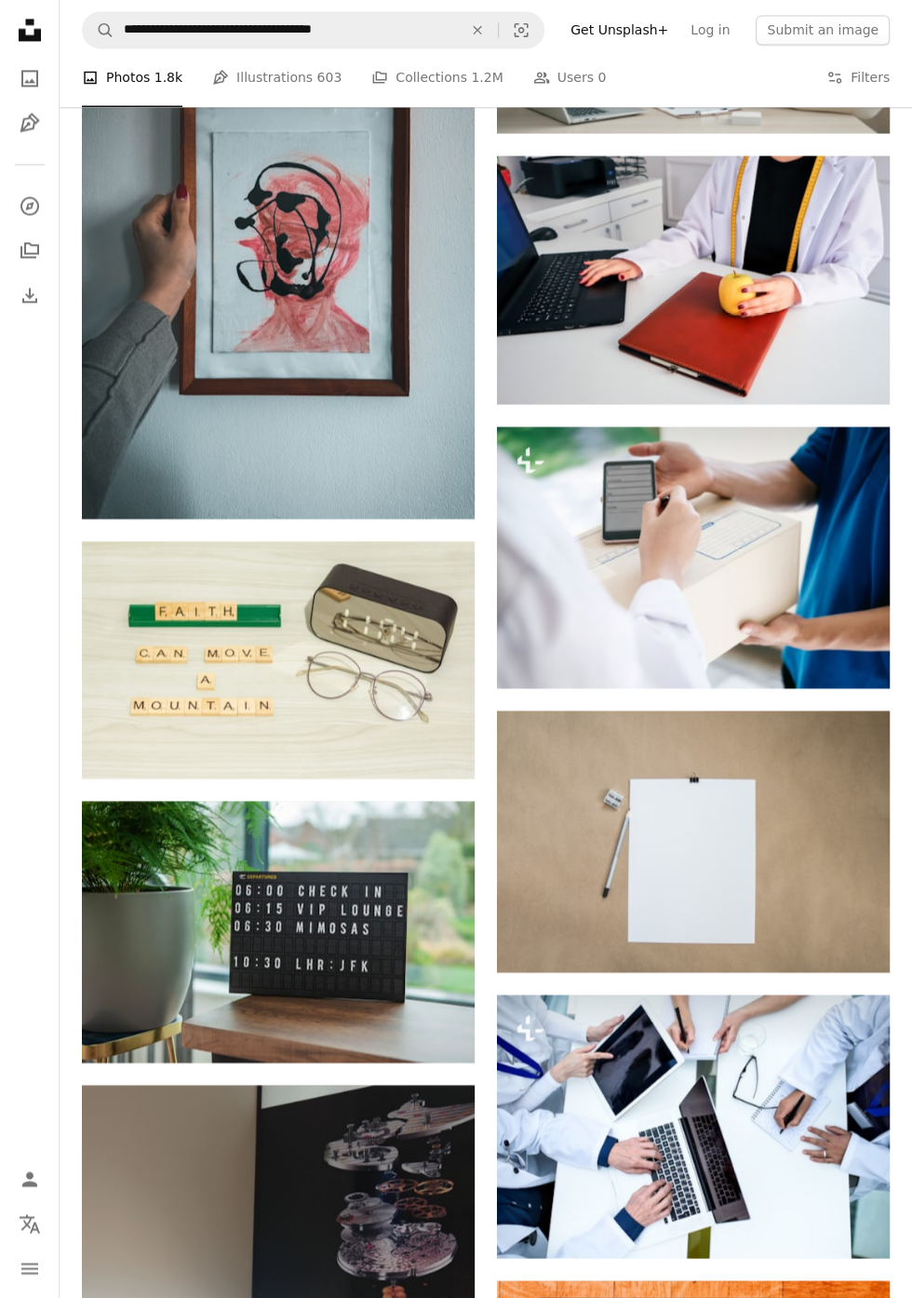
scroll to position [75312, 0]
